Goal: Task Accomplishment & Management: Manage account settings

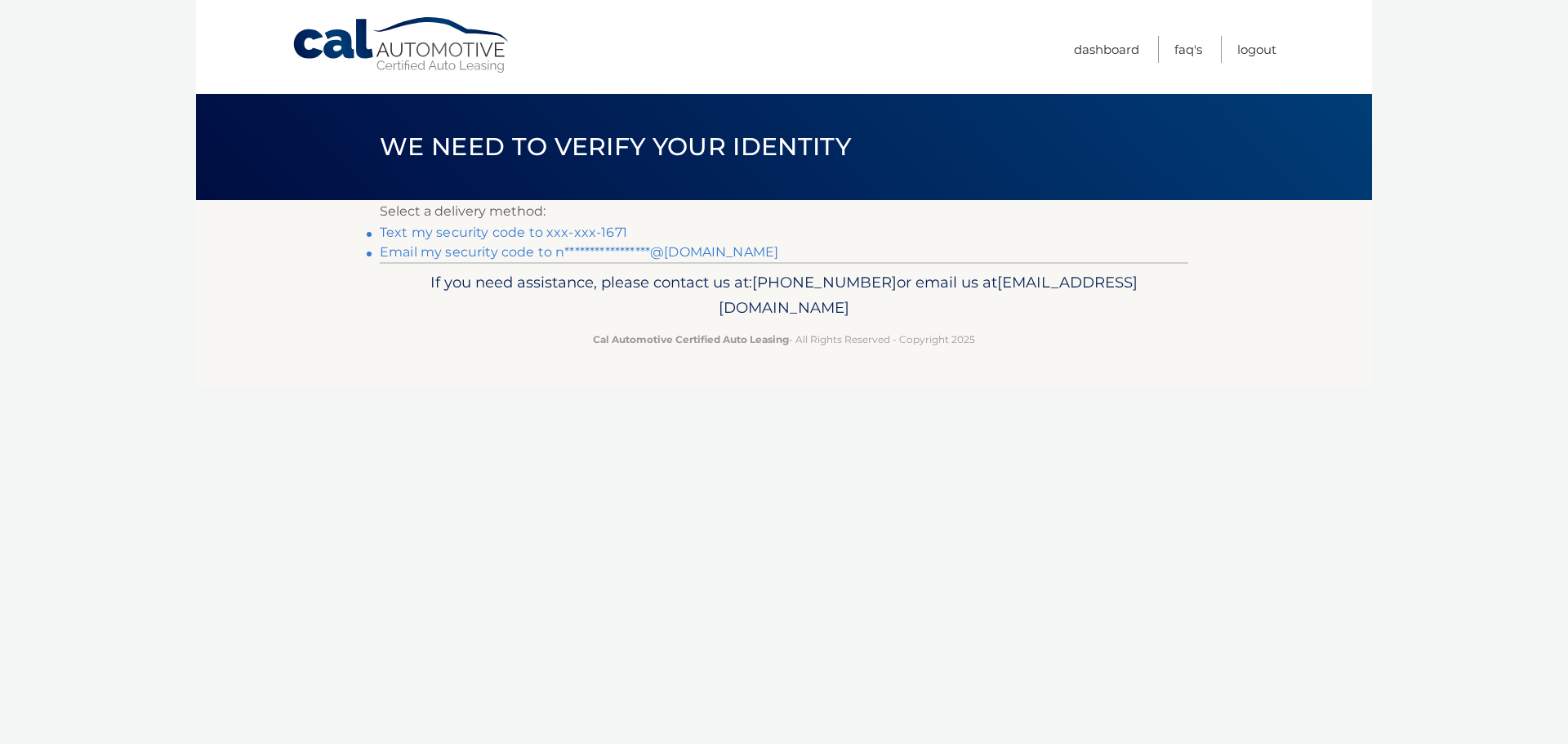
click at [628, 240] on link "Text my security code to xxx-xxx-1671" at bounding box center [504, 232] width 247 height 16
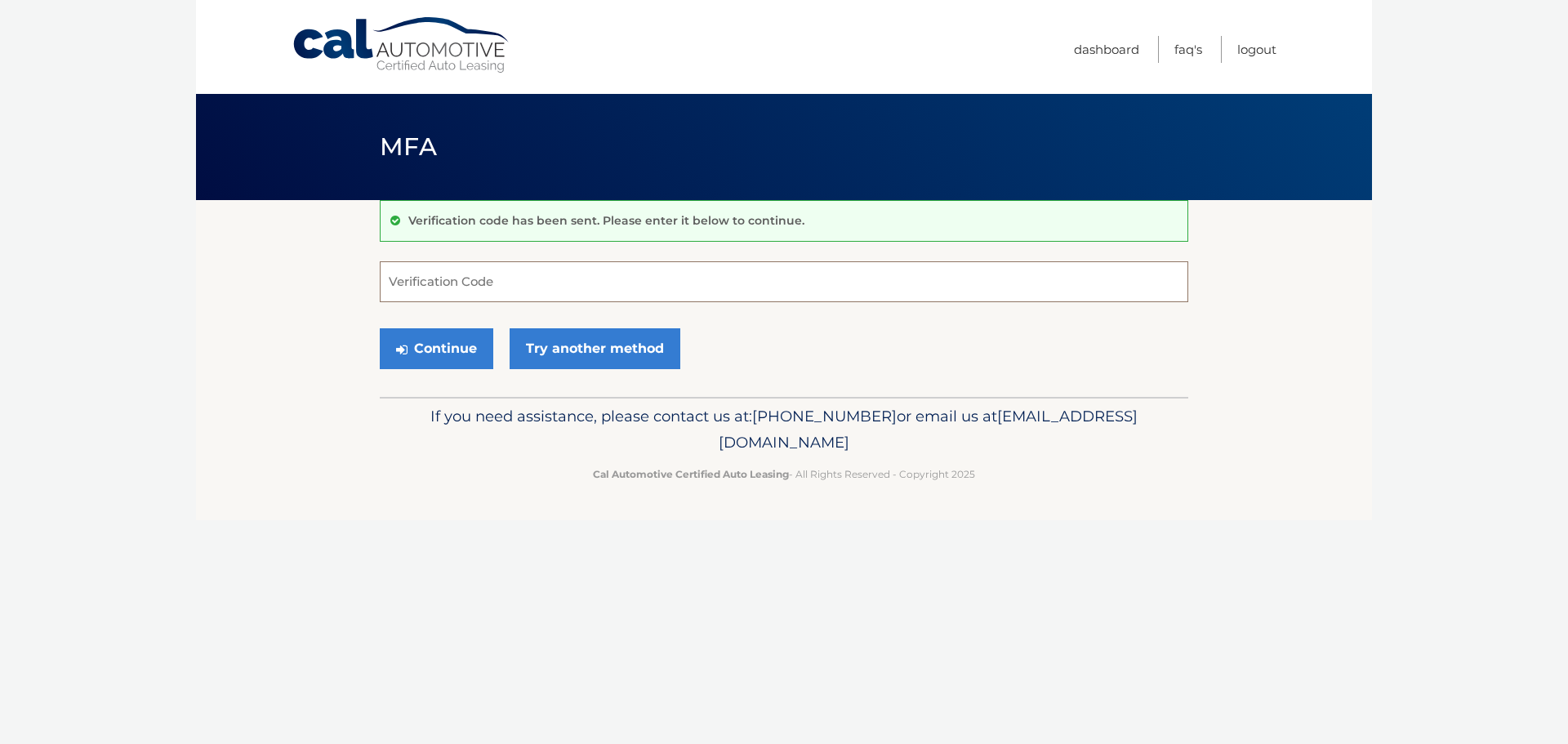
click at [627, 284] on input "Verification Code" at bounding box center [784, 282] width 809 height 41
type input "182905"
click at [491, 355] on button "Continue" at bounding box center [437, 349] width 114 height 41
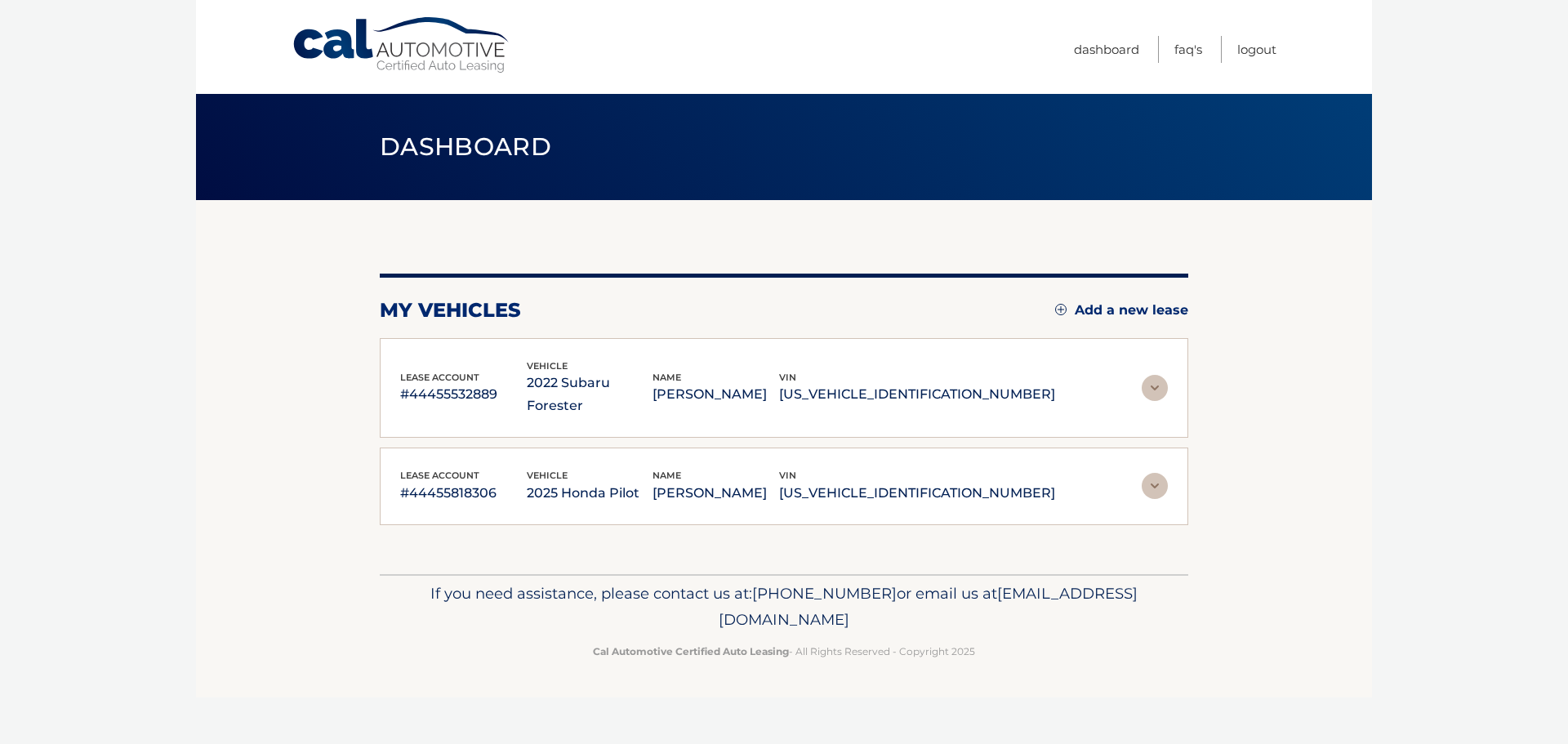
click at [1158, 375] on img at bounding box center [1155, 388] width 26 height 26
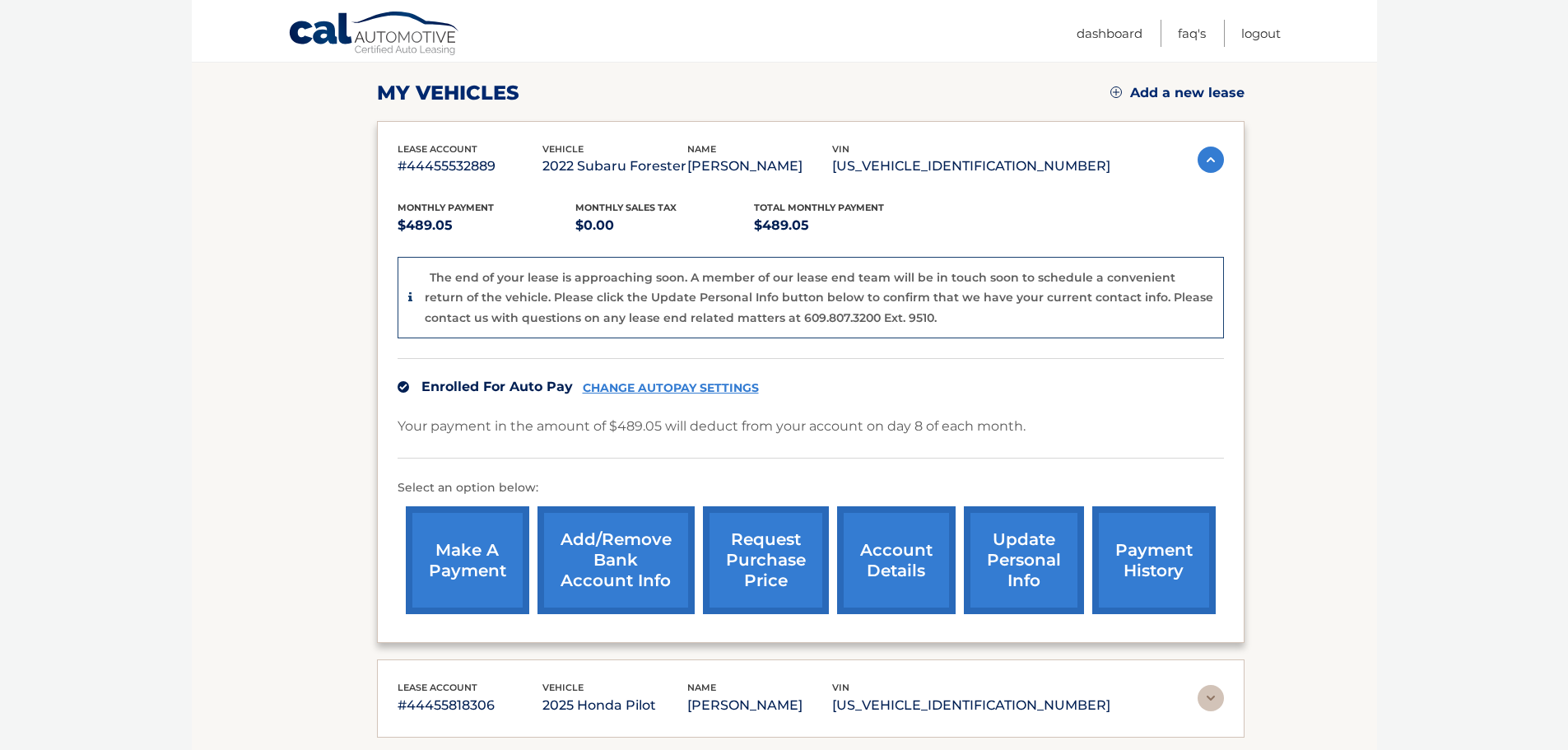
scroll to position [330, 0]
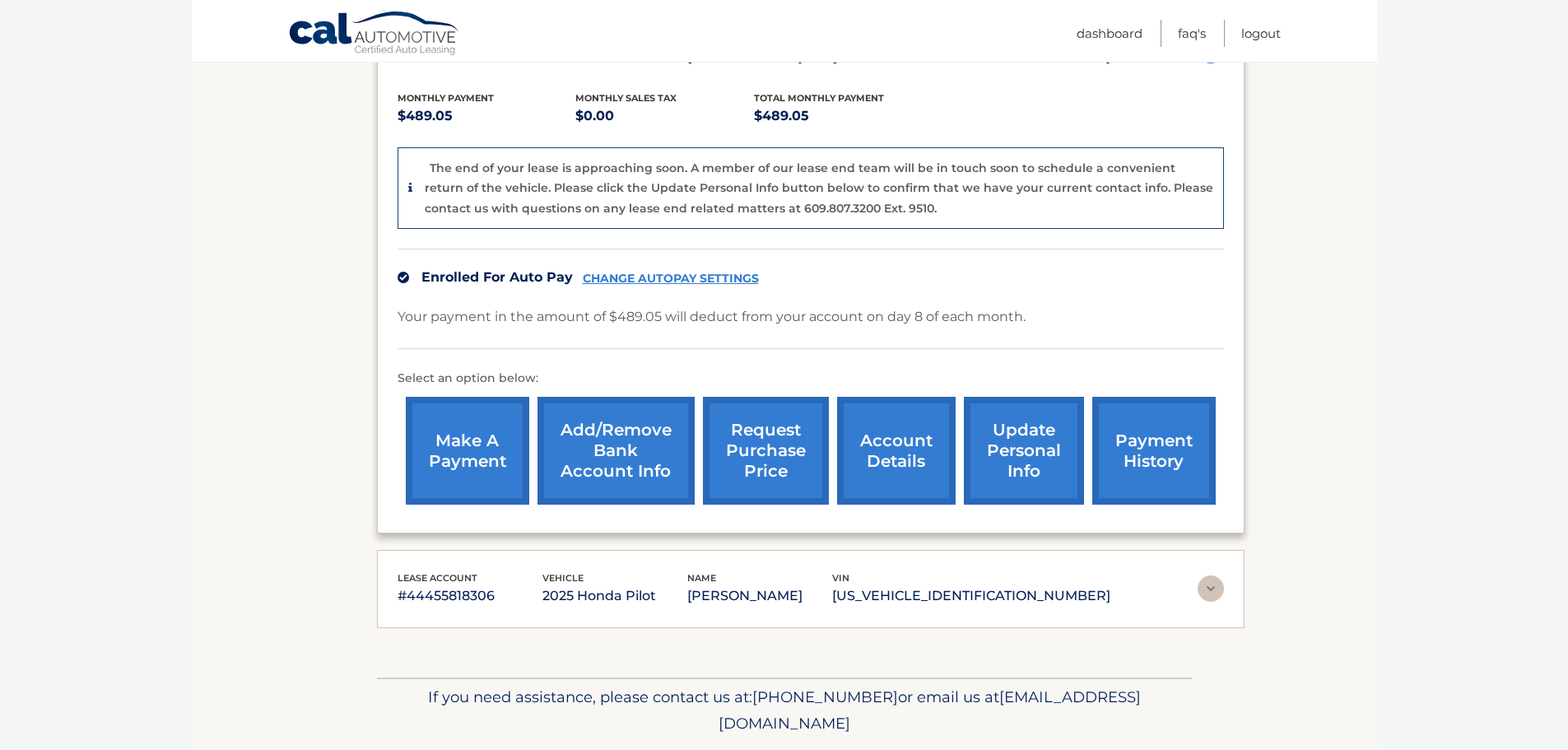
click at [891, 468] on link "account details" at bounding box center [897, 451] width 119 height 108
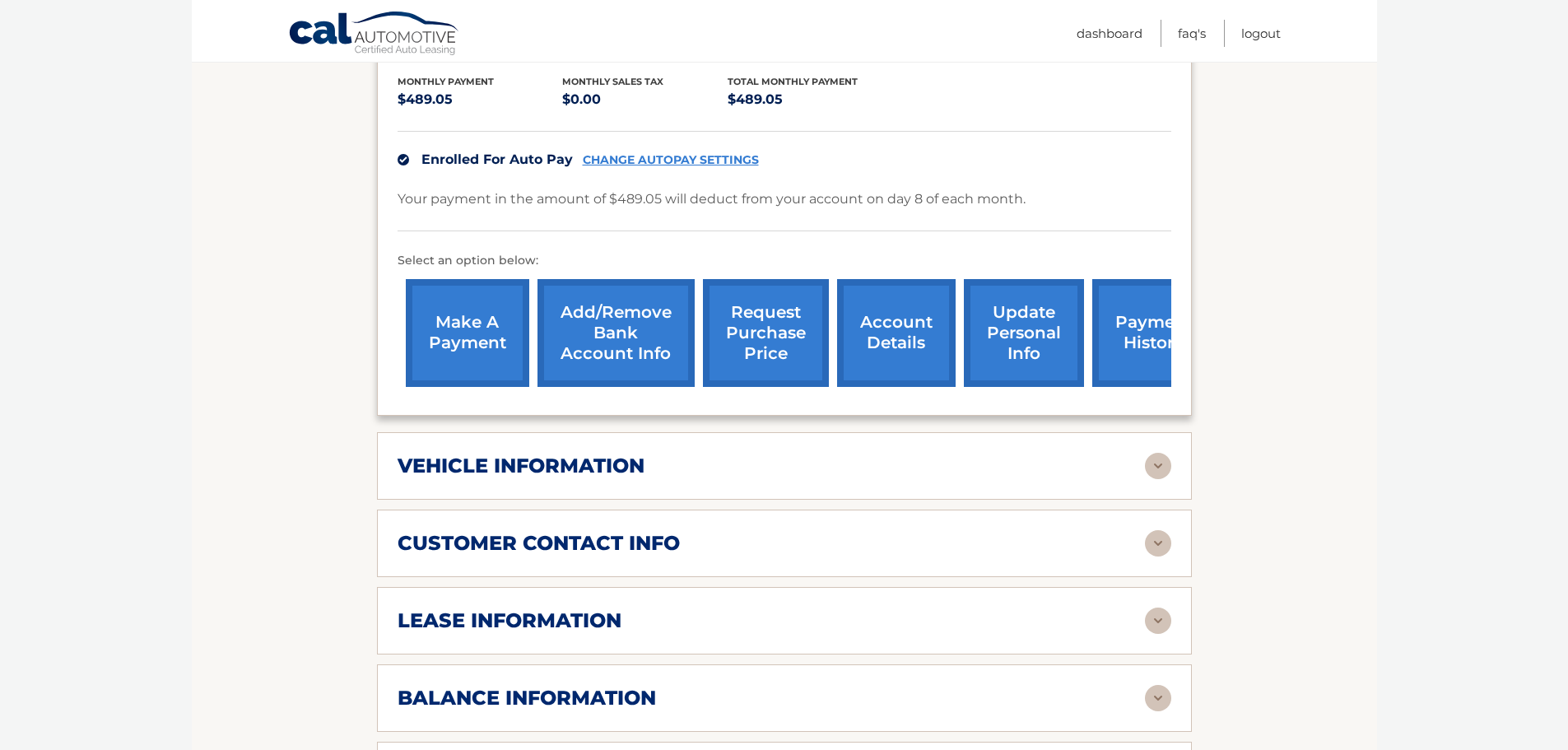
scroll to position [439, 0]
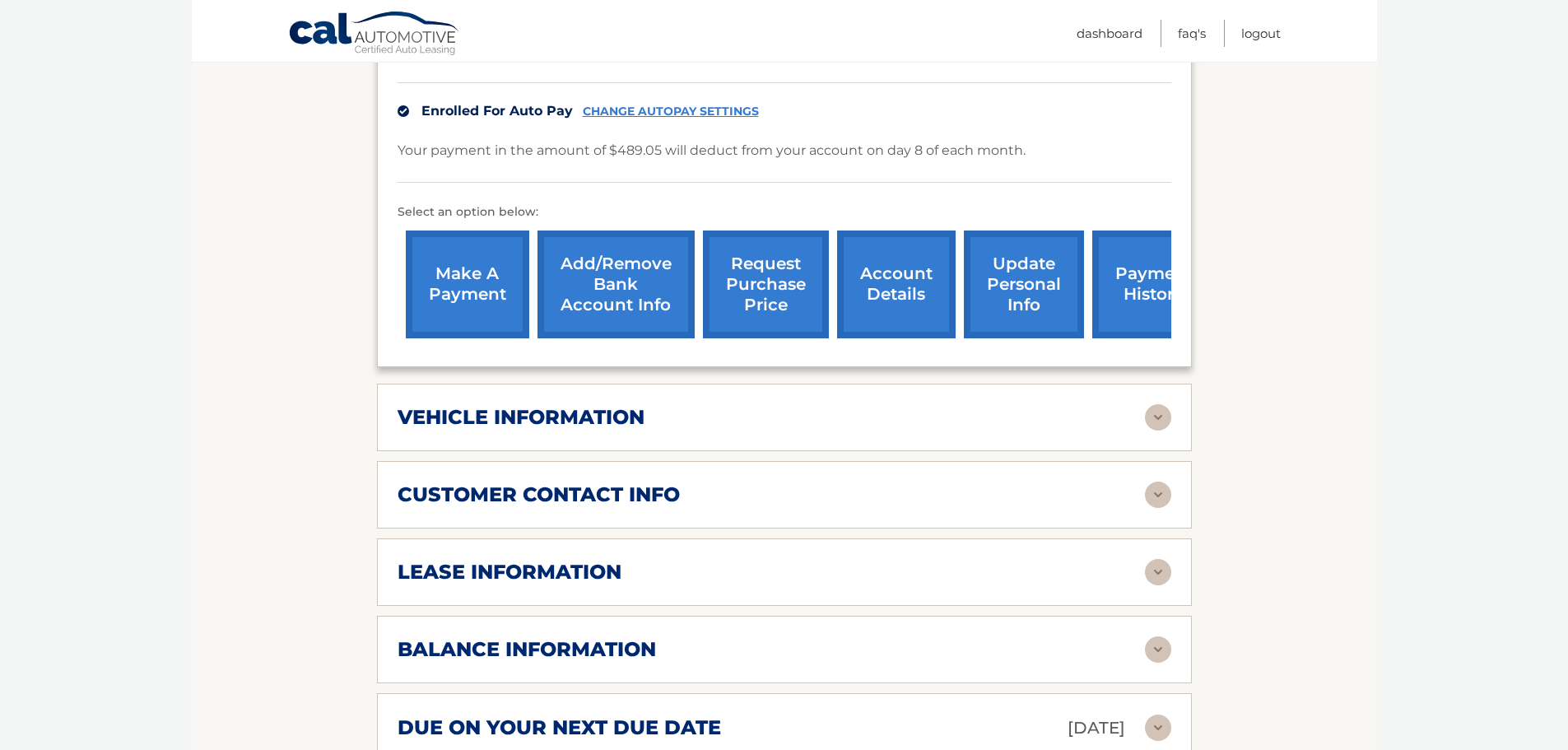
click at [1155, 586] on img at bounding box center [1158, 572] width 26 height 26
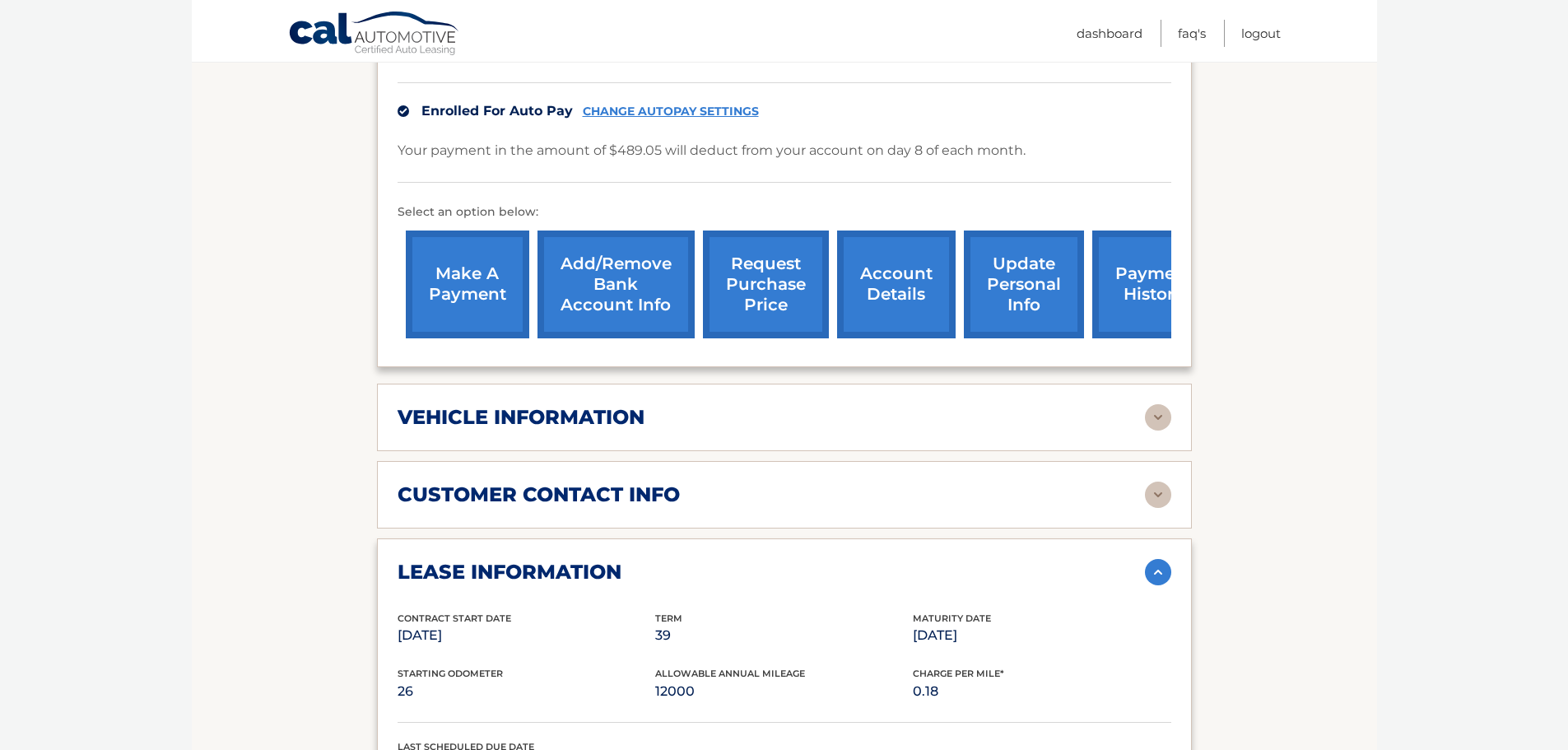
scroll to position [549, 0]
